Goal: Task Accomplishment & Management: Manage account settings

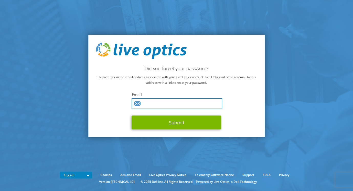
click at [181, 106] on input "text" at bounding box center [177, 103] width 90 height 11
type input "kwu@skadden.com"
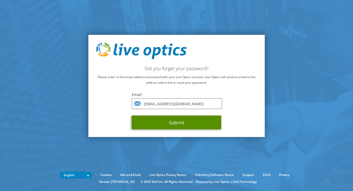
click at [170, 123] on button "Submit" at bounding box center [176, 123] width 89 height 14
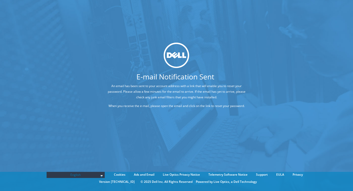
click at [192, 124] on div "E-mail Notification Sent An email has been sent to your account address with a …" at bounding box center [176, 88] width 353 height 176
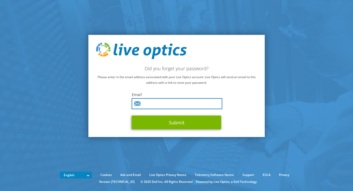
click at [166, 102] on input "text" at bounding box center [177, 103] width 90 height 11
type input "[PERSON_NAME][EMAIL_ADDRESS][PERSON_NAME][DOMAIN_NAME]"
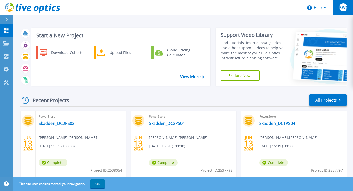
click at [342, 7] on span "KW(" at bounding box center [343, 7] width 8 height 4
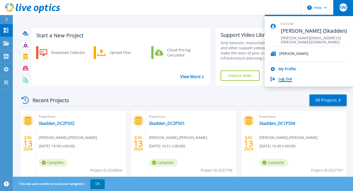
click at [286, 79] on link "Log Out" at bounding box center [285, 79] width 14 height 5
